Goal: Information Seeking & Learning: Learn about a topic

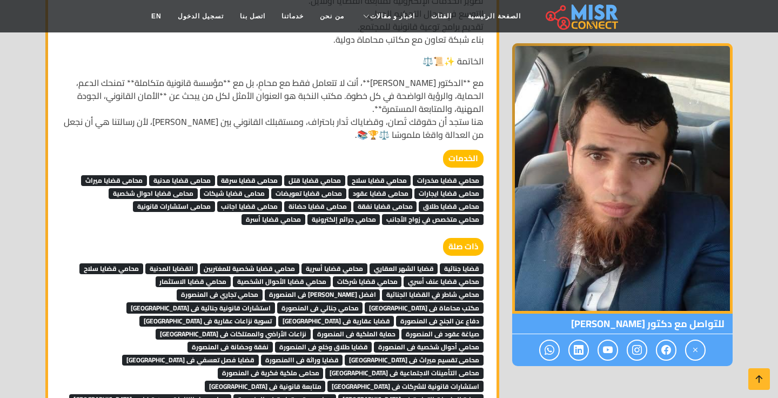
scroll to position [1542, 0]
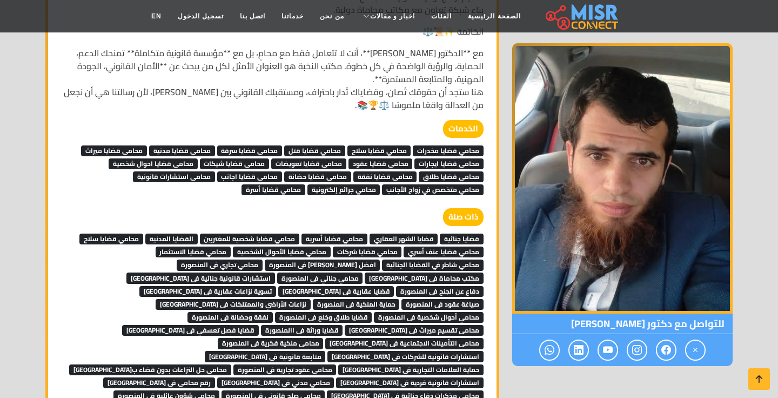
click at [276, 238] on span "محامي قضايا شخصية للمغتربين" at bounding box center [250, 238] width 100 height 11
click at [464, 146] on span "محامي قضايا مخدرات" at bounding box center [448, 150] width 71 height 11
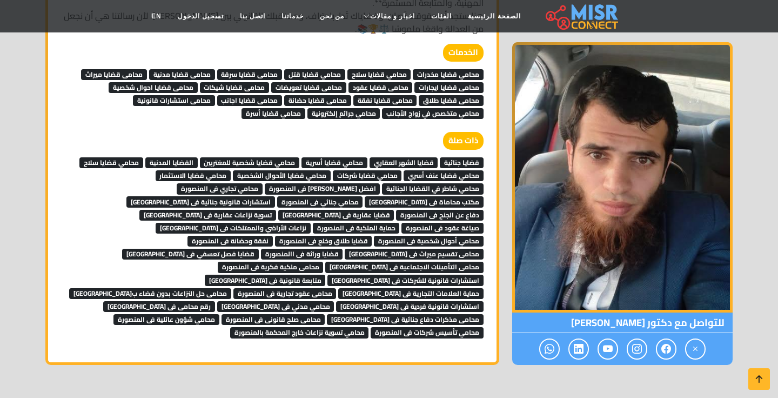
click at [371, 327] on span "محامي تأسيس شركات فى المنصورة" at bounding box center [427, 332] width 113 height 11
click at [275, 193] on link "استشارات قانونية جنائية فى المنصورة" at bounding box center [200, 201] width 149 height 16
click at [365, 196] on span "مكتب محاماة فى [GEOGRAPHIC_DATA]" at bounding box center [424, 201] width 119 height 11
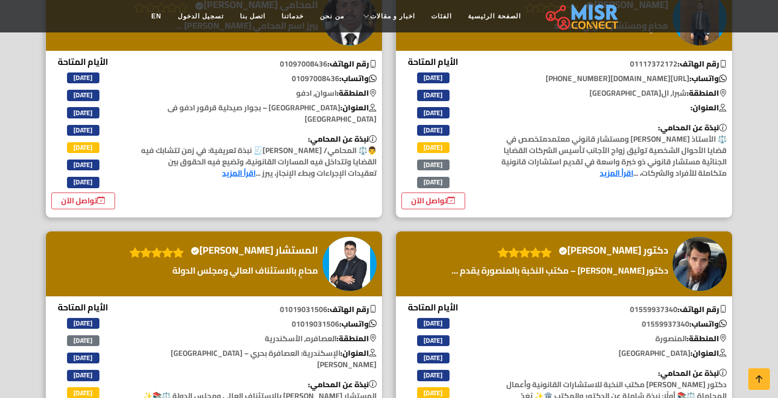
scroll to position [745, 0]
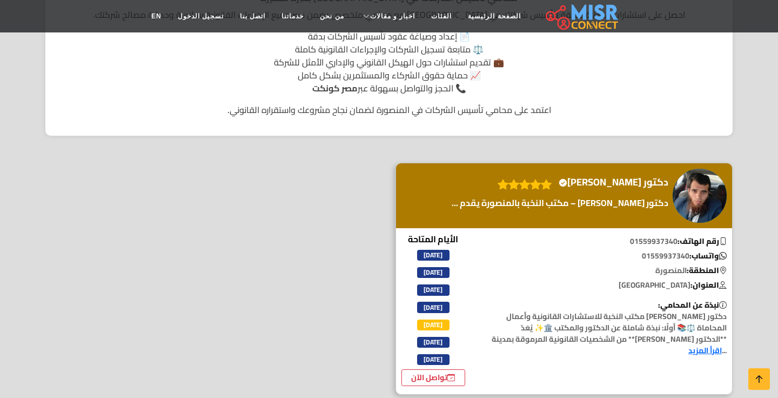
scroll to position [223, 0]
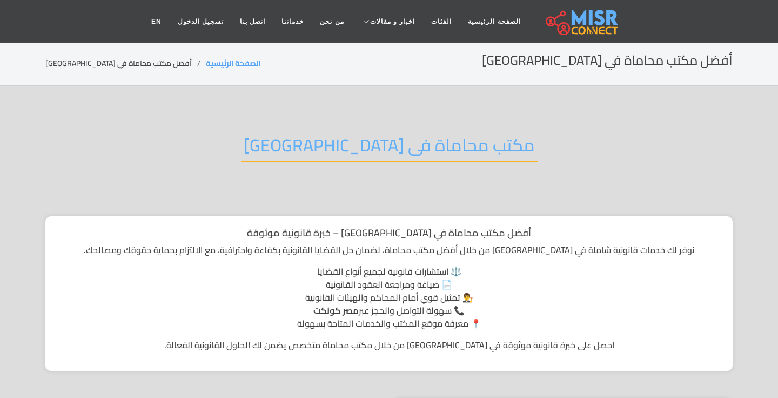
click at [457, 139] on h2 "مكتب محاماة فى [GEOGRAPHIC_DATA]" at bounding box center [389, 149] width 297 height 28
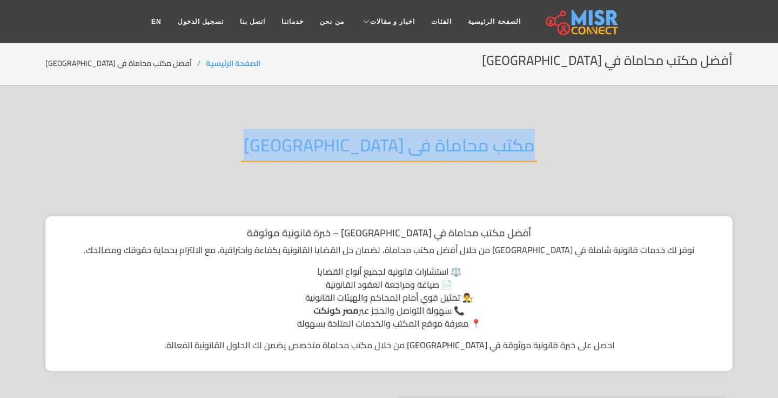
click at [457, 139] on h2 "مكتب محاماة فى [GEOGRAPHIC_DATA]" at bounding box center [389, 149] width 297 height 28
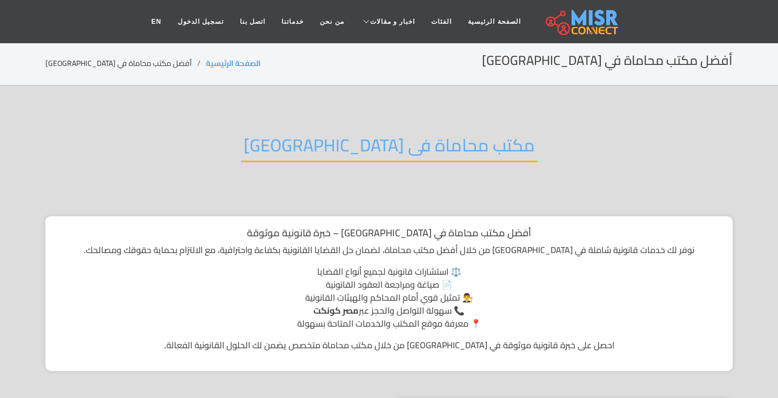
click at [548, 131] on div "مكتب محاماة فى [GEOGRAPHIC_DATA]" at bounding box center [388, 153] width 687 height 71
